Goal: Communication & Community: Connect with others

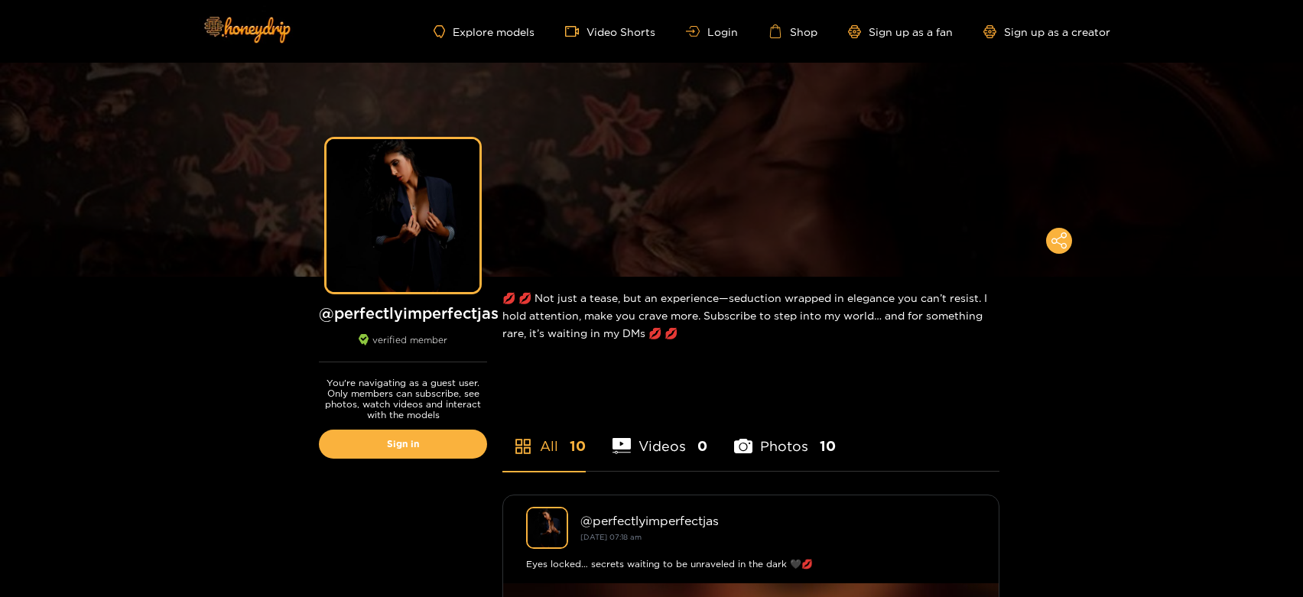
click at [722, 46] on div "Explore models Video Shorts Login Shop Sign up as a fan Sign up as a creator" at bounding box center [652, 31] width 918 height 63
click at [715, 32] on link "Login" at bounding box center [712, 31] width 52 height 11
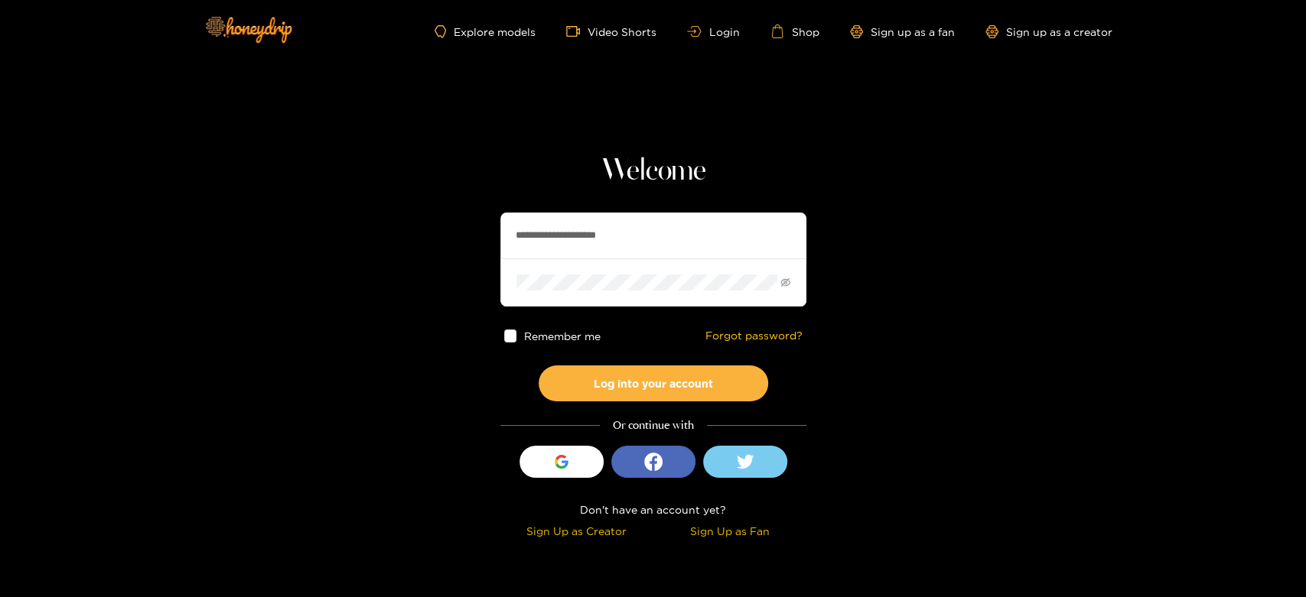
drag, startPoint x: 659, startPoint y: 225, endPoint x: 398, endPoint y: 260, distance: 263.2
click at [398, 260] on section "**********" at bounding box center [653, 272] width 1306 height 544
paste input "text"
type input "*******"
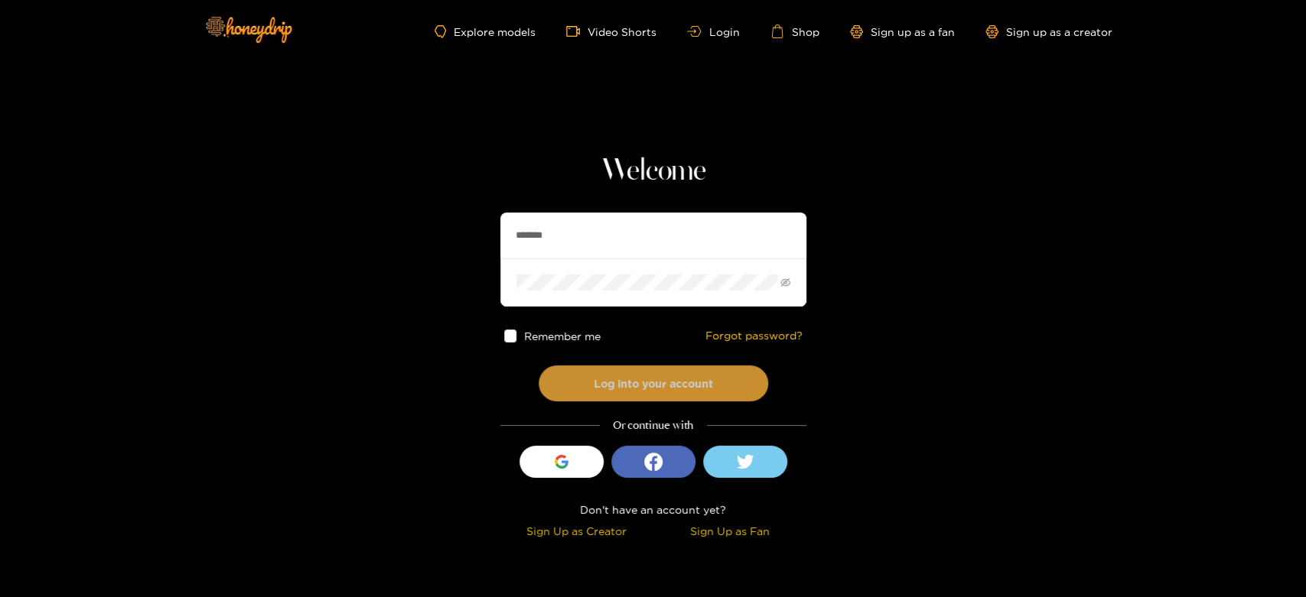
click at [632, 372] on button "Log into your account" at bounding box center [652, 384] width 229 height 36
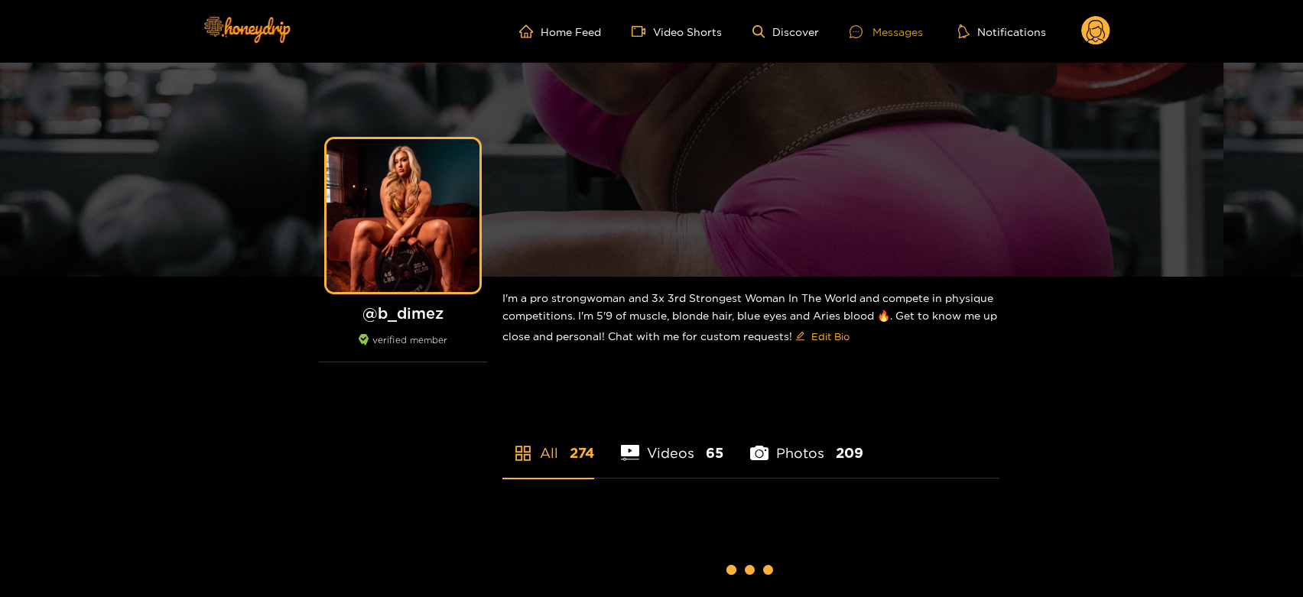
click at [871, 37] on div at bounding box center [861, 31] width 23 height 13
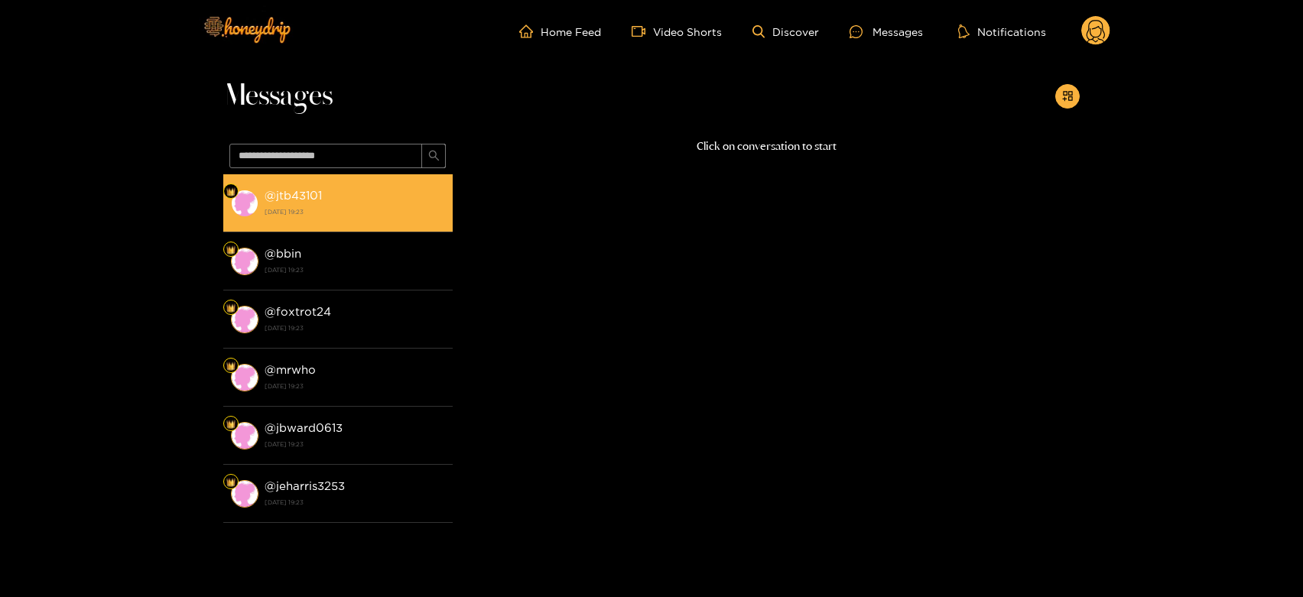
click at [416, 214] on strong "29 September 2025 19:23" at bounding box center [355, 212] width 181 height 14
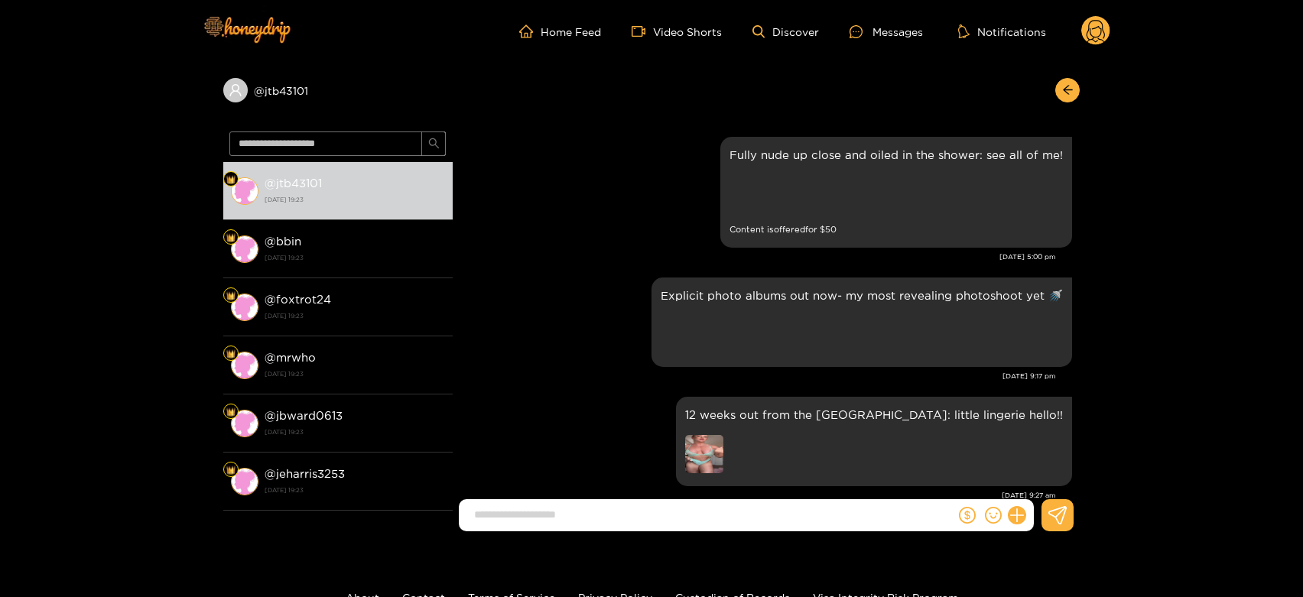
scroll to position [2981, 0]
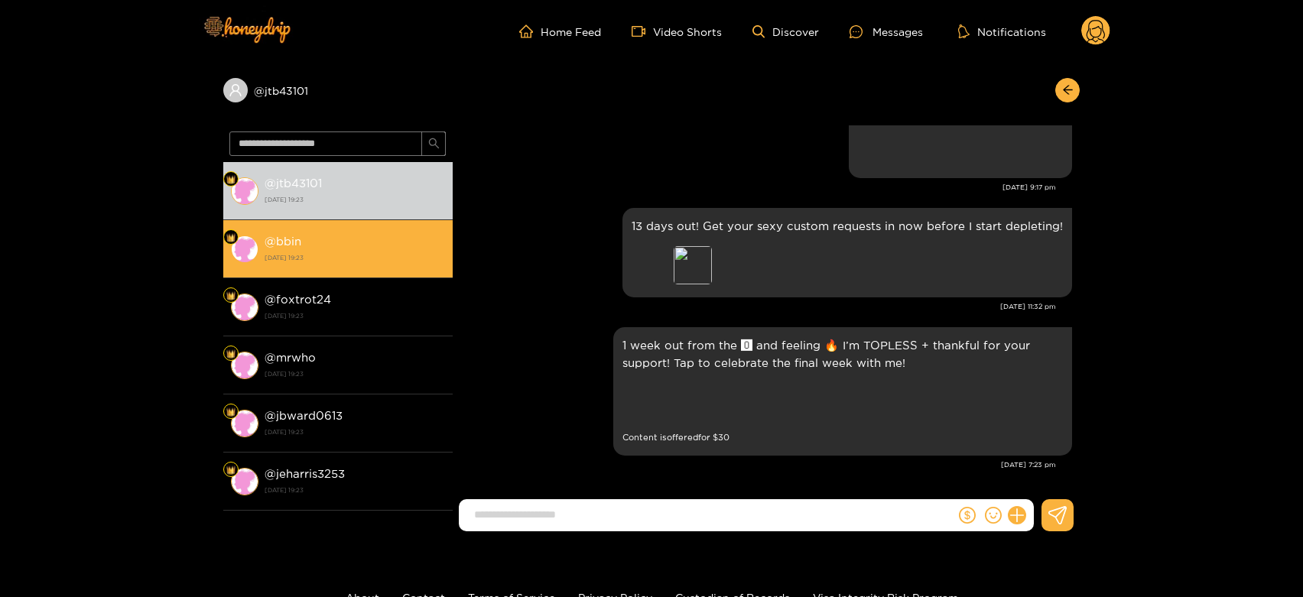
click at [272, 262] on strong "29 September 2025 19:23" at bounding box center [355, 258] width 181 height 14
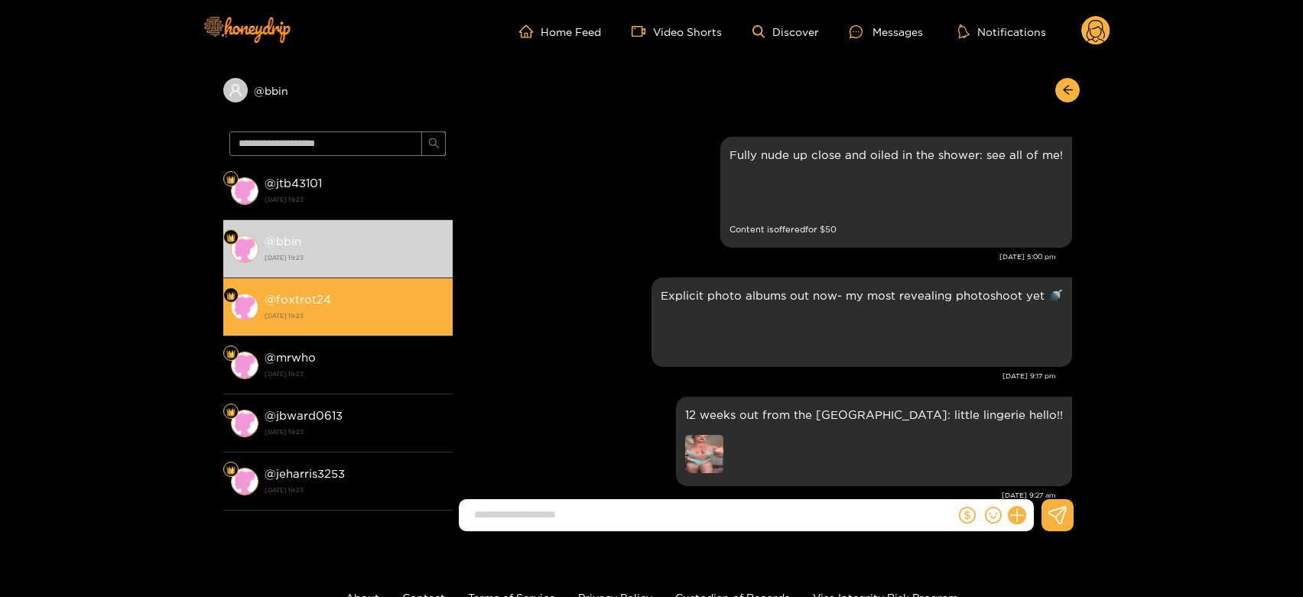
scroll to position [2981, 0]
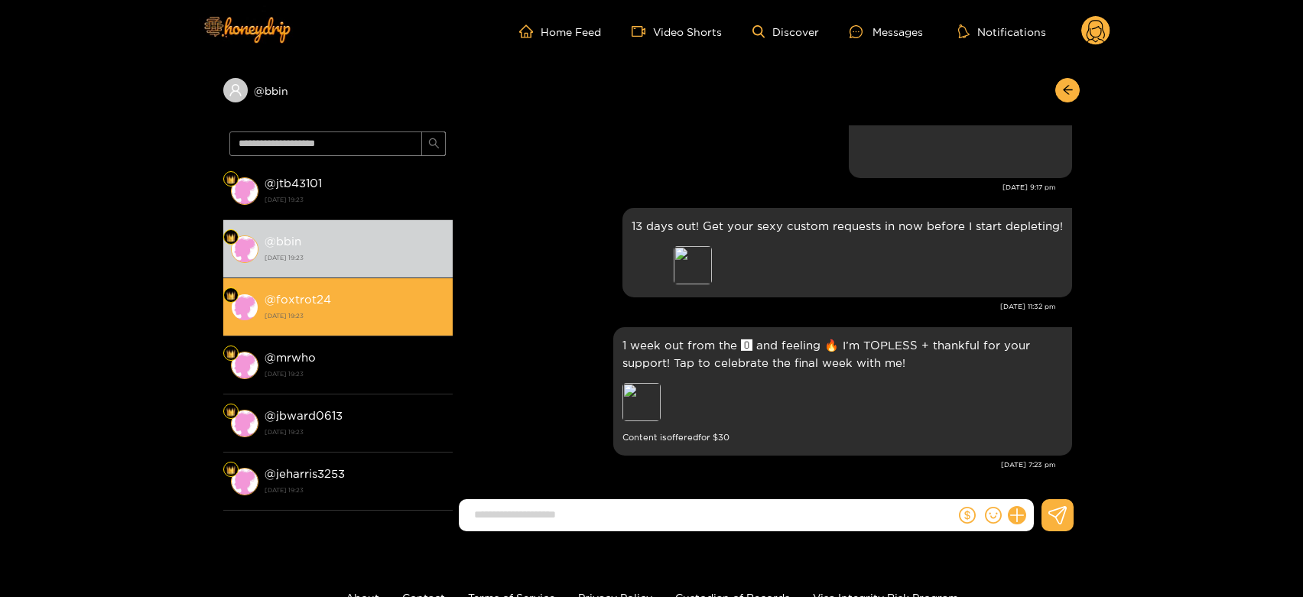
click at [279, 305] on div "@ foxtrot24 29 September 2025 19:23" at bounding box center [355, 307] width 181 height 34
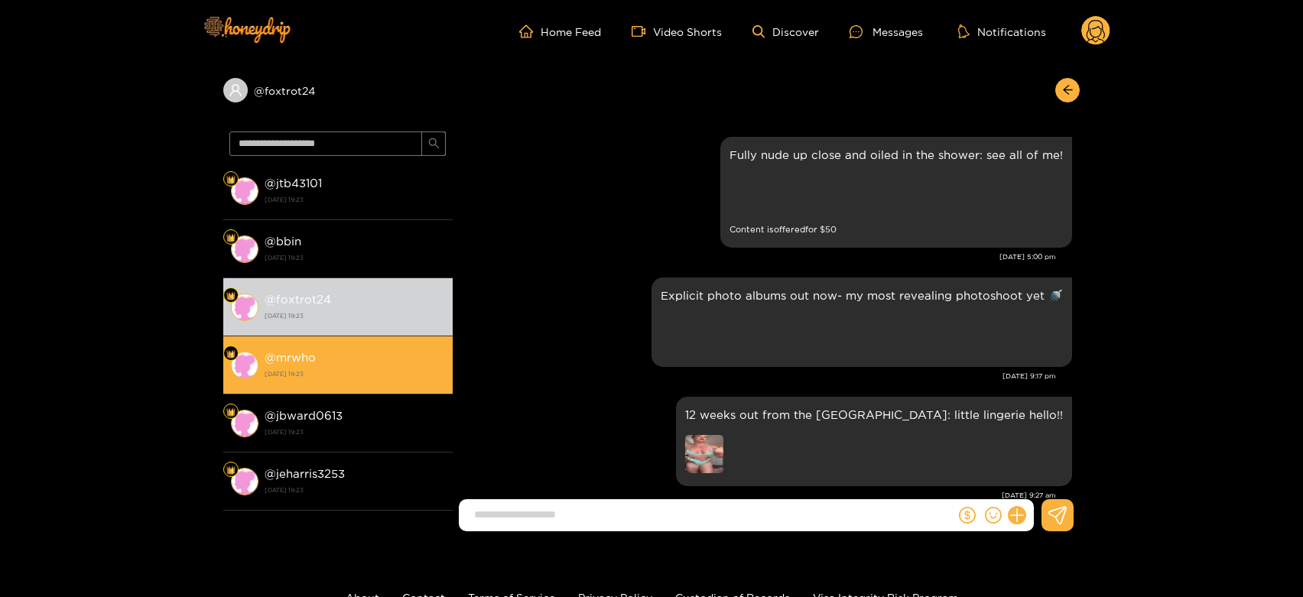
scroll to position [2981, 0]
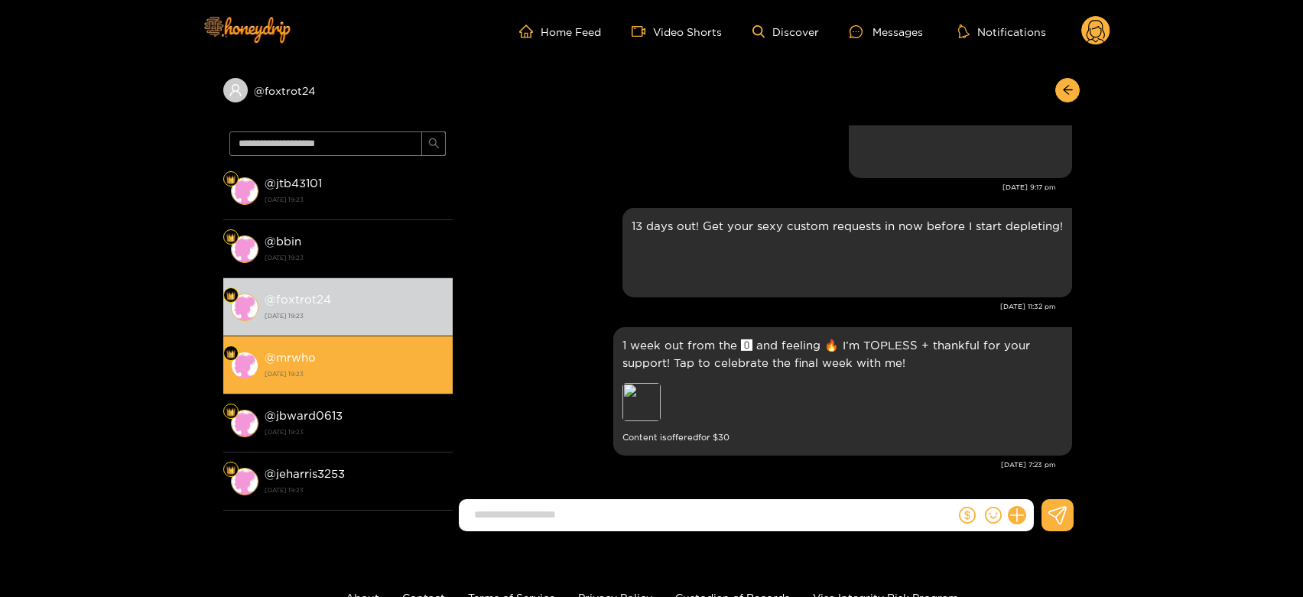
click at [281, 372] on strong "29 September 2025 19:23" at bounding box center [355, 374] width 181 height 14
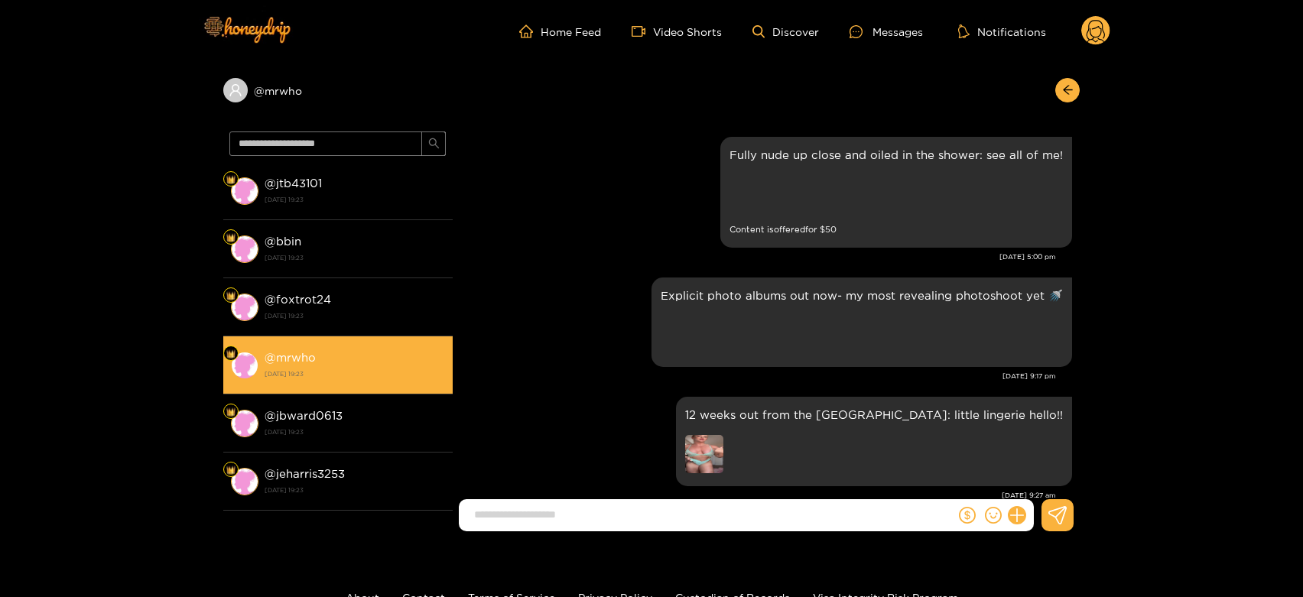
scroll to position [2981, 0]
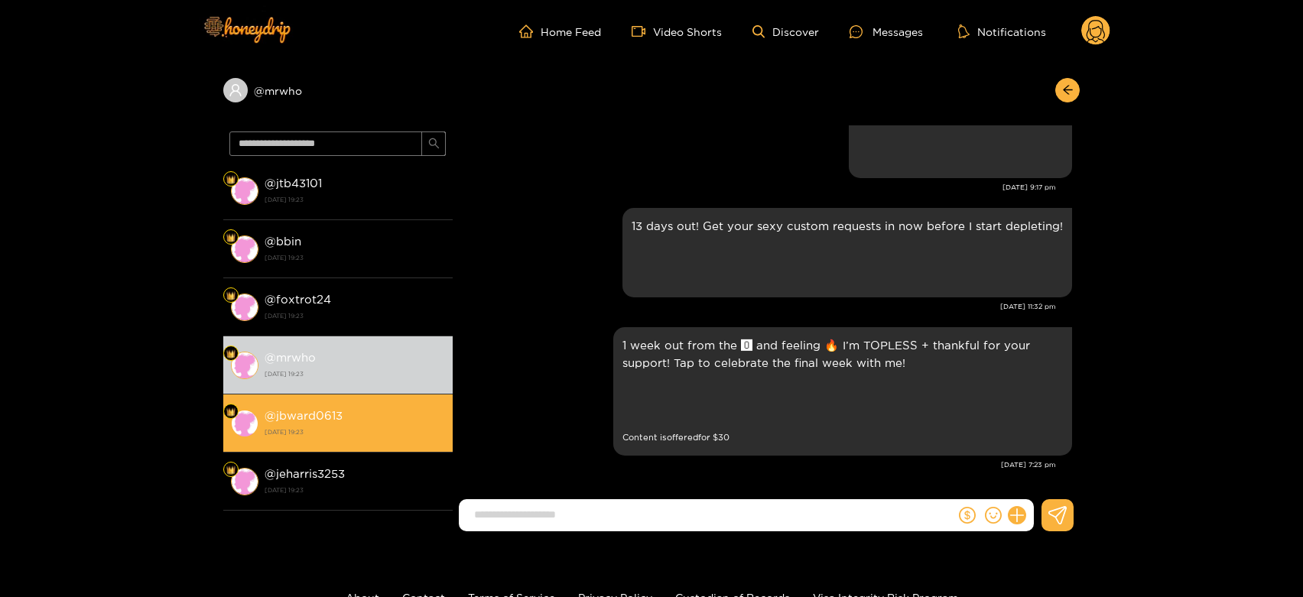
click at [307, 406] on div "@ jbward0613 29 September 2025 19:23" at bounding box center [355, 423] width 181 height 34
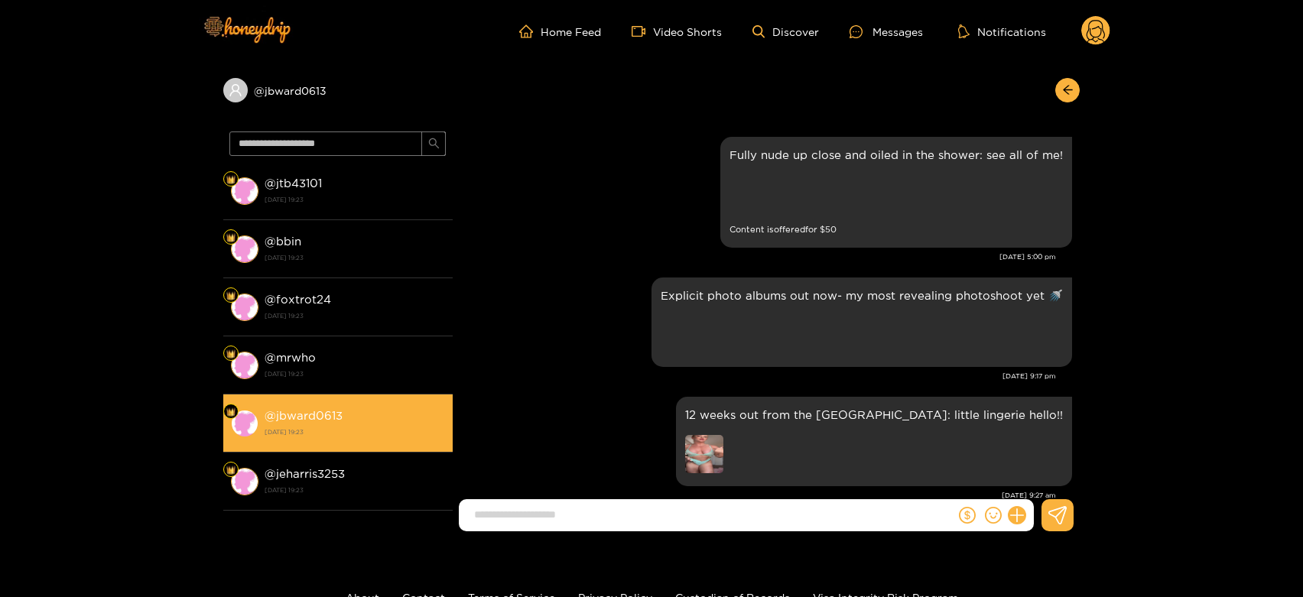
scroll to position [2981, 0]
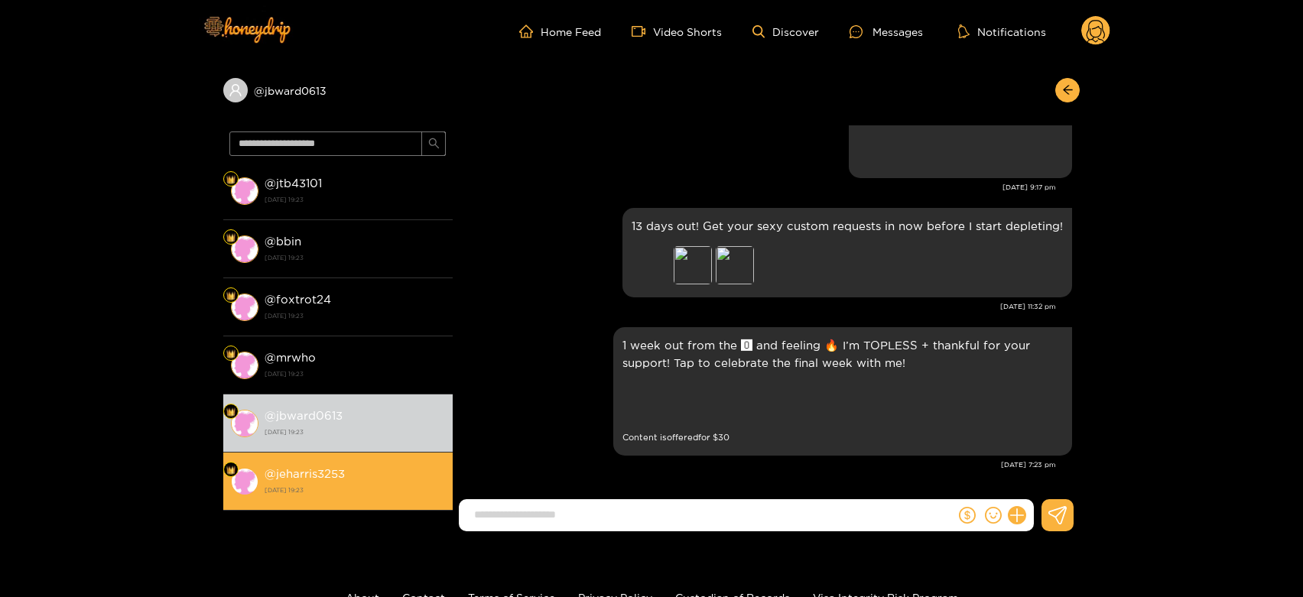
click at [321, 500] on li "@ jeharris3253 29 September 2025 19:23" at bounding box center [337, 482] width 229 height 58
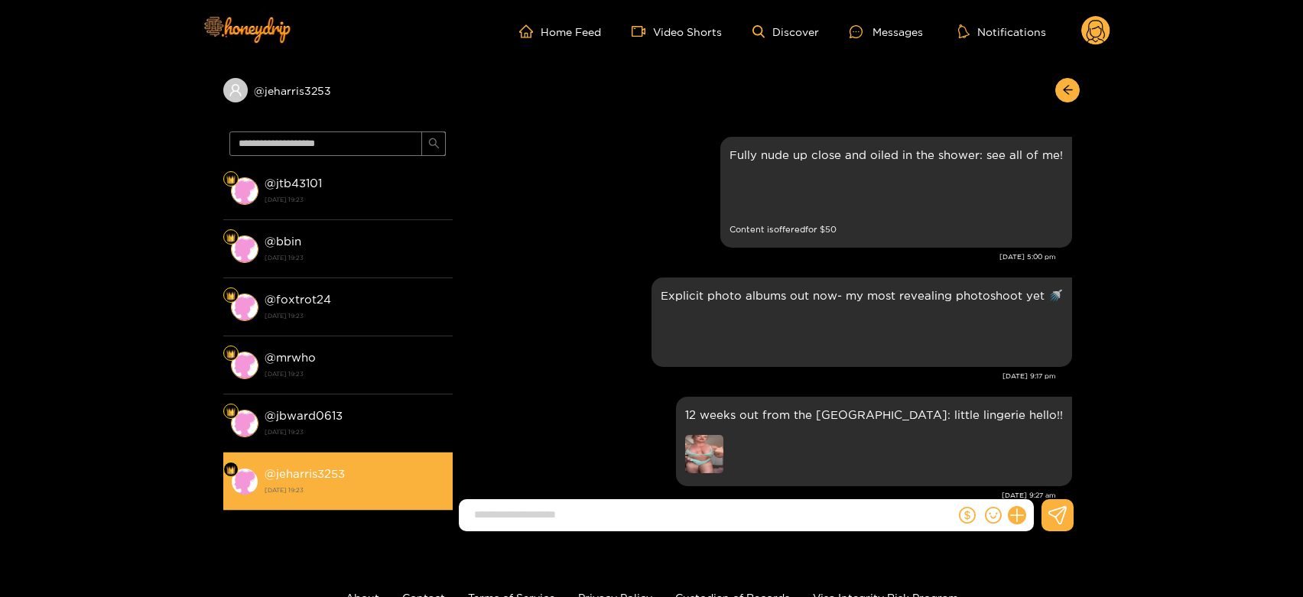
scroll to position [2981, 0]
